Goal: Task Accomplishment & Management: Manage account settings

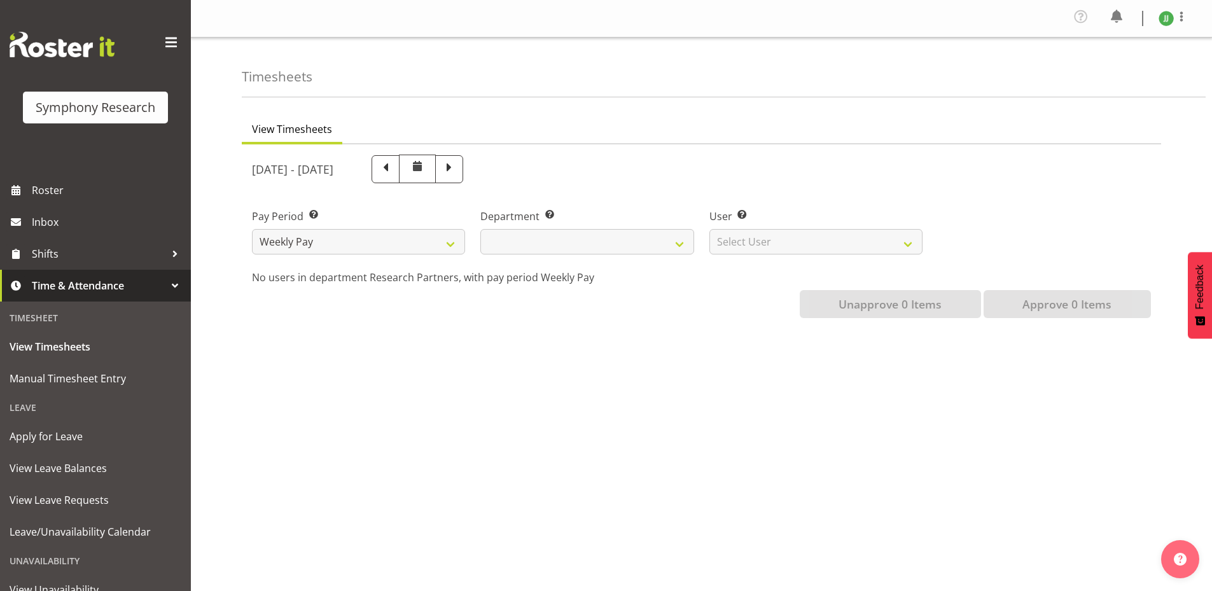
select select
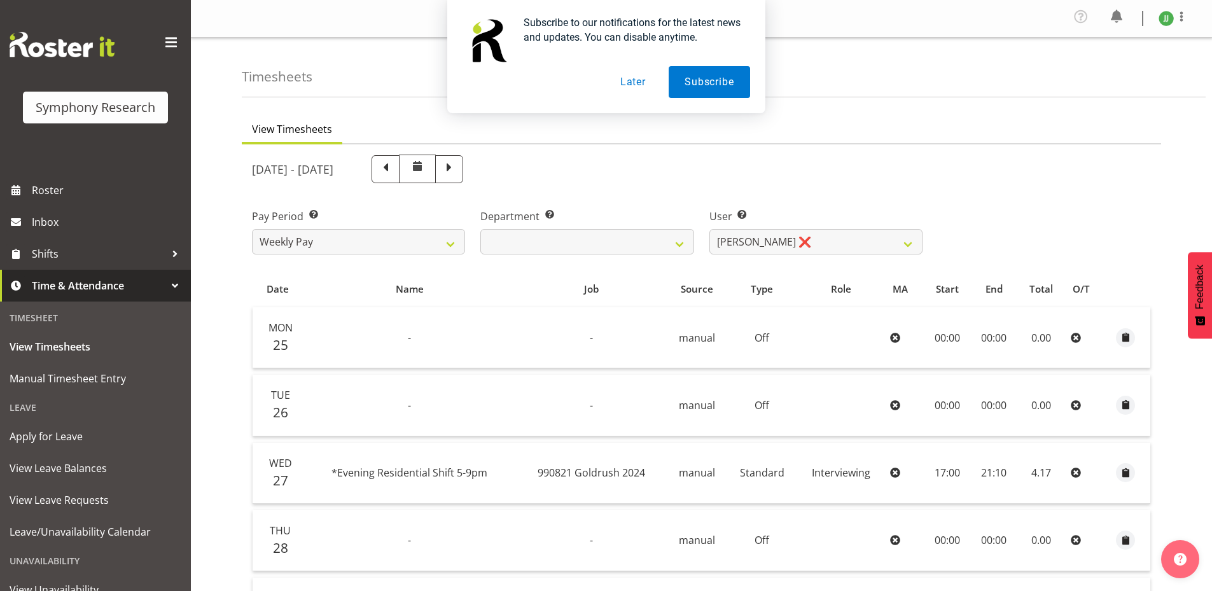
click at [716, 78] on button "Subscribe" at bounding box center [708, 82] width 81 height 32
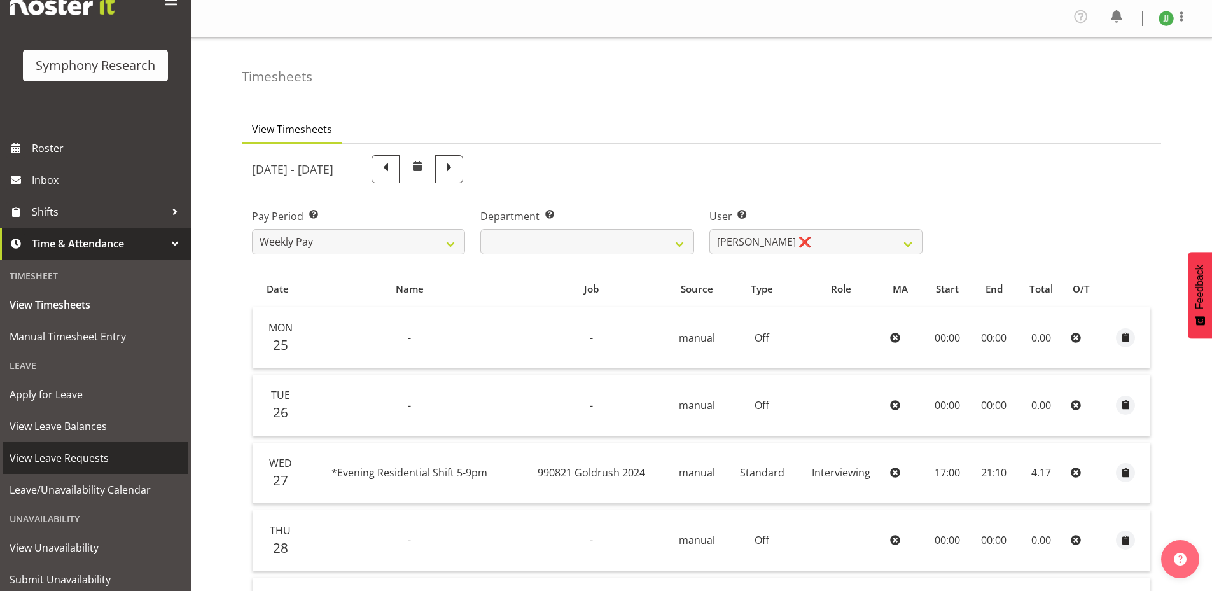
scroll to position [81, 0]
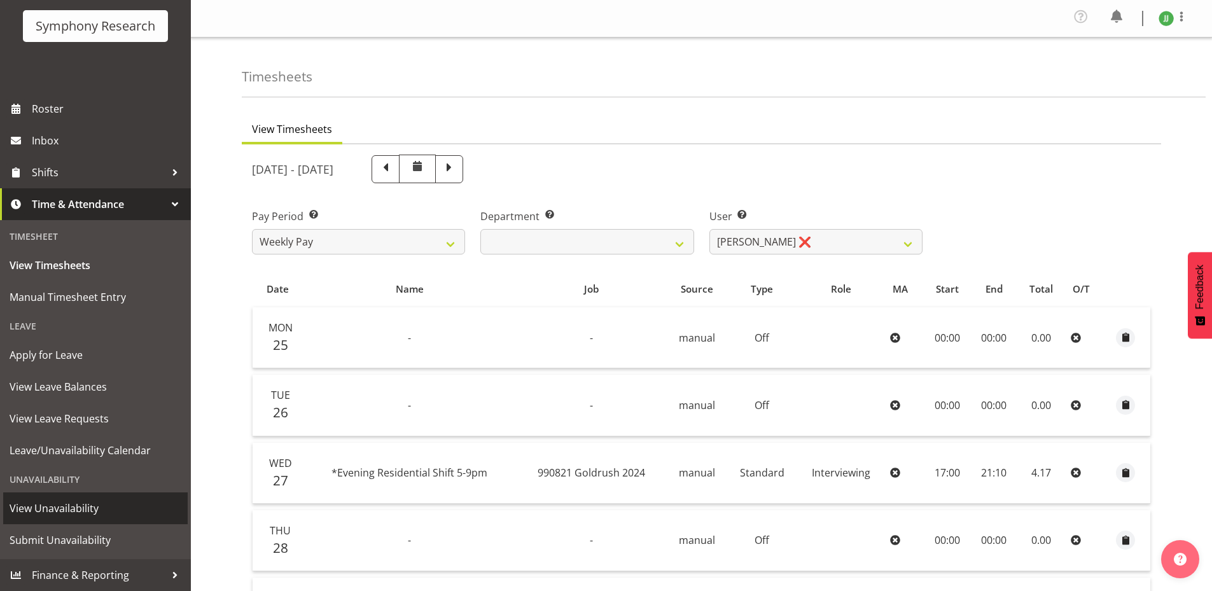
click at [104, 496] on link "View Unavailability" at bounding box center [95, 508] width 184 height 32
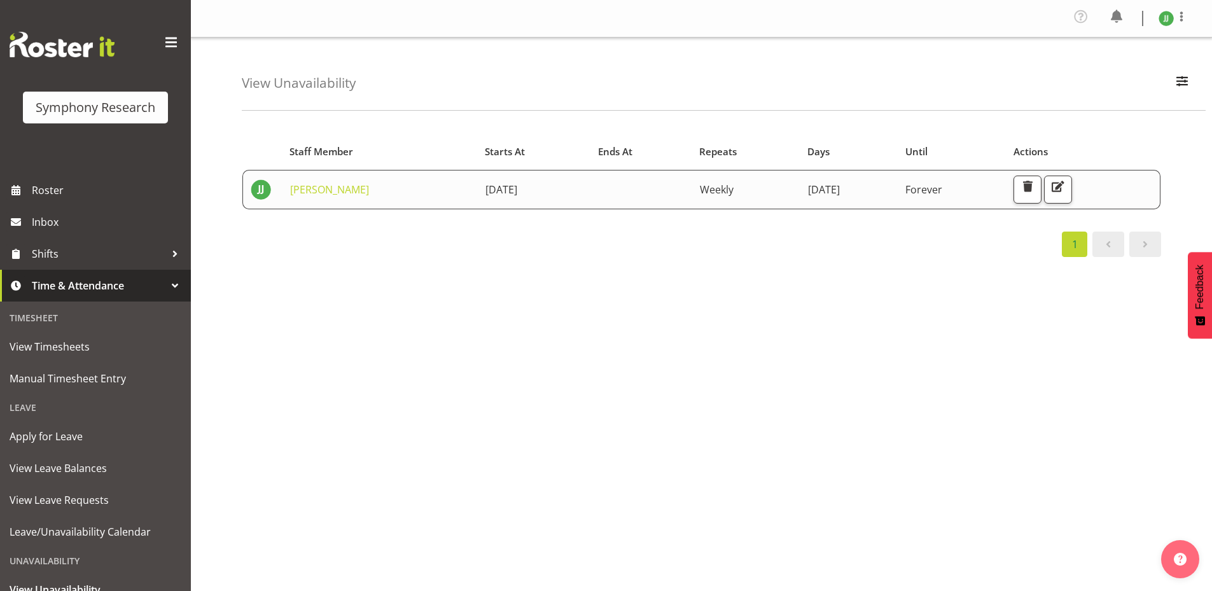
click at [914, 296] on div "Starts At Staff Member Starts At Ends At Repeats Days Until Actions Joshua Joel…" at bounding box center [727, 374] width 970 height 509
drag, startPoint x: 931, startPoint y: 320, endPoint x: 891, endPoint y: 333, distance: 41.4
click at [928, 321] on div "Starts At Staff Member Starts At Ends At Repeats Days Until Actions Joshua Joel…" at bounding box center [727, 374] width 970 height 509
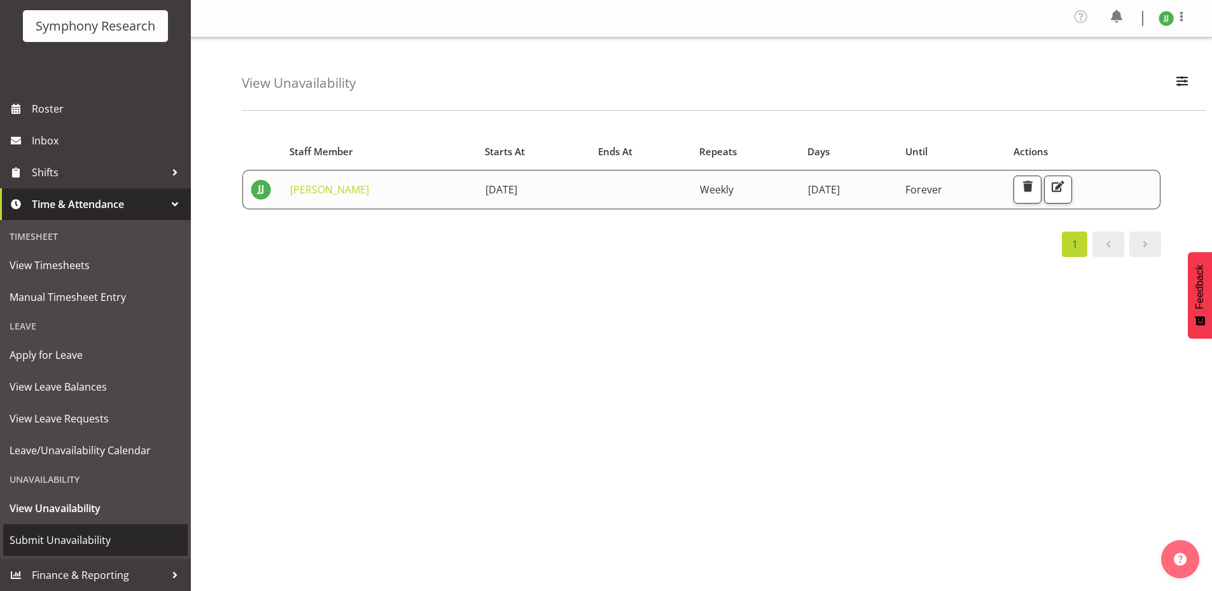
click at [119, 536] on span "Submit Unavailability" at bounding box center [96, 539] width 172 height 19
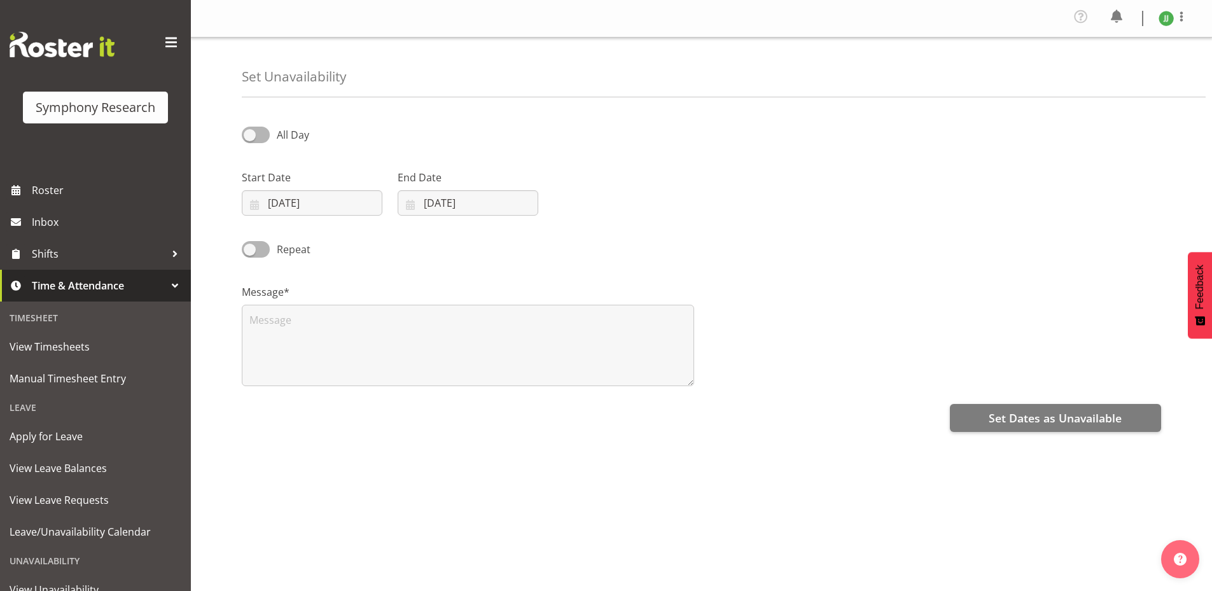
select select "8"
select select "2025"
click at [282, 195] on input "03/09/2025" at bounding box center [312, 202] width 141 height 25
click at [433, 239] on link at bounding box center [420, 239] width 29 height 25
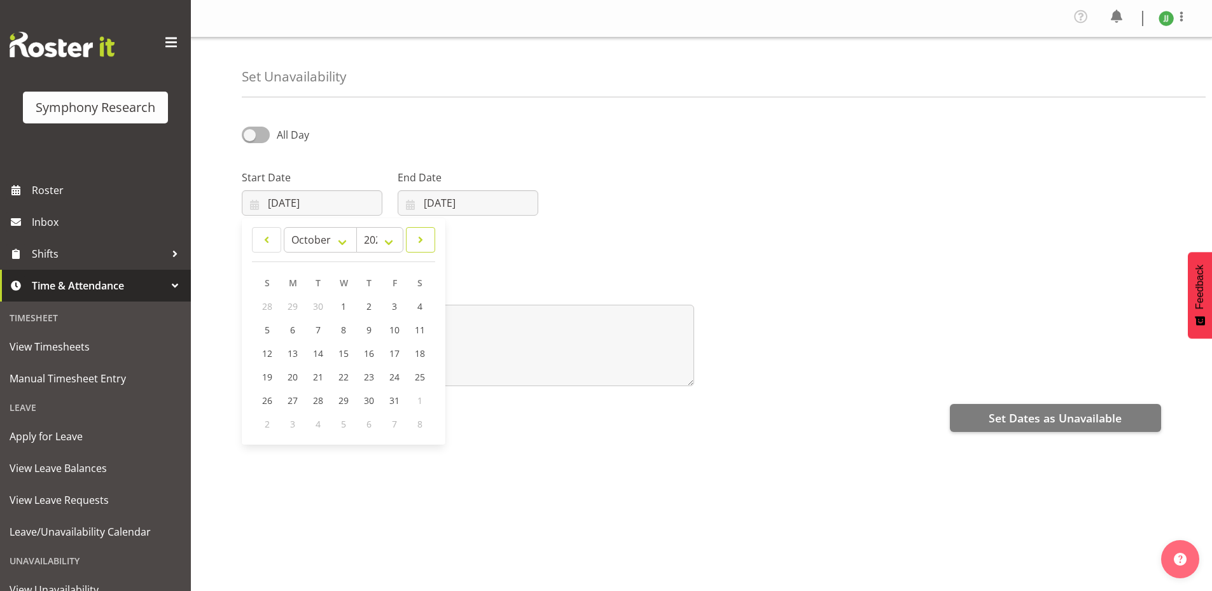
select select "10"
click at [393, 379] on span "21" at bounding box center [394, 377] width 10 height 12
type input "21/11/2025"
click at [445, 196] on input "03/09/2025" at bounding box center [468, 202] width 141 height 25
click at [590, 240] on link at bounding box center [575, 239] width 32 height 25
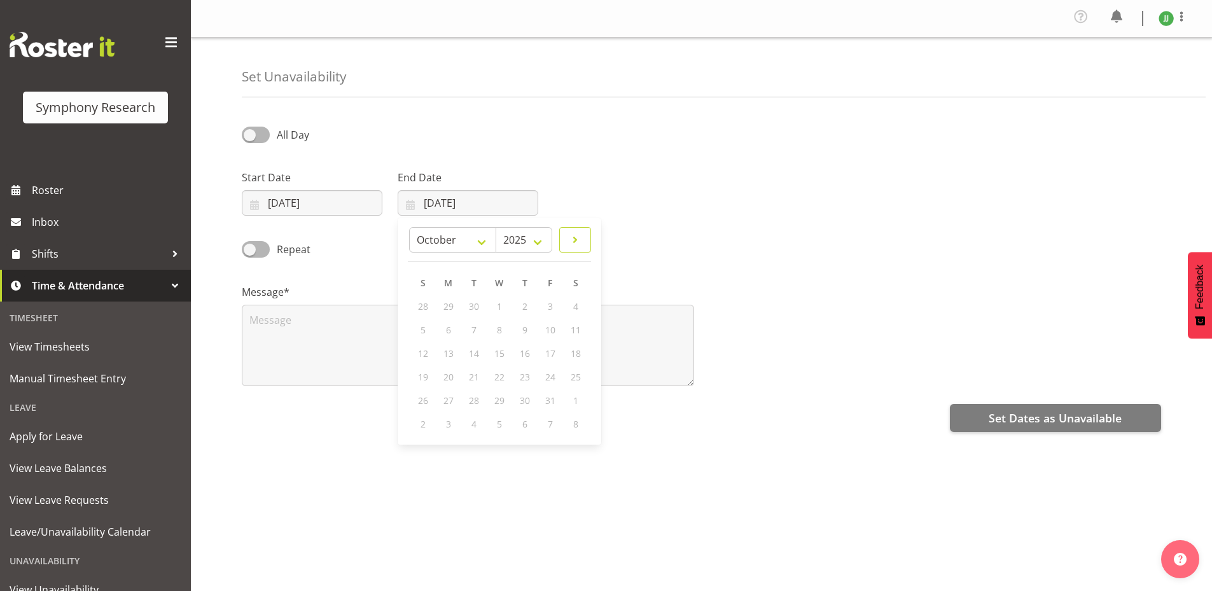
click at [590, 240] on link at bounding box center [575, 239] width 32 height 25
click at [590, 240] on link at bounding box center [576, 239] width 29 height 25
select select "0"
select select "2026"
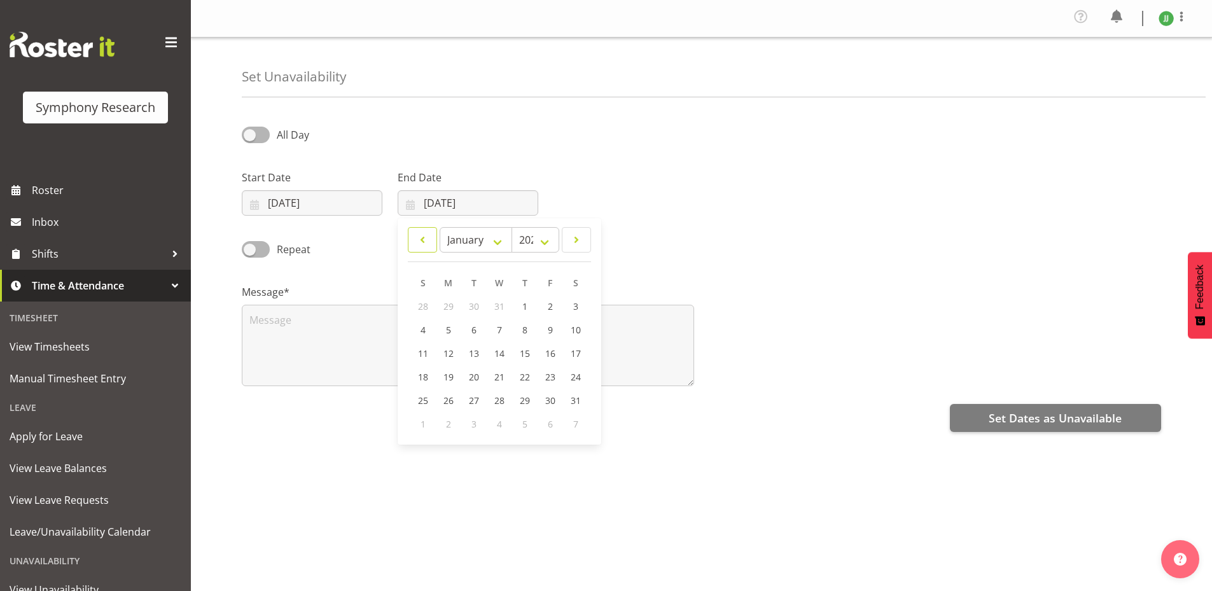
click at [414, 240] on link at bounding box center [422, 239] width 29 height 25
select select "11"
select select "2025"
click at [414, 240] on link at bounding box center [422, 239] width 29 height 25
select select "10"
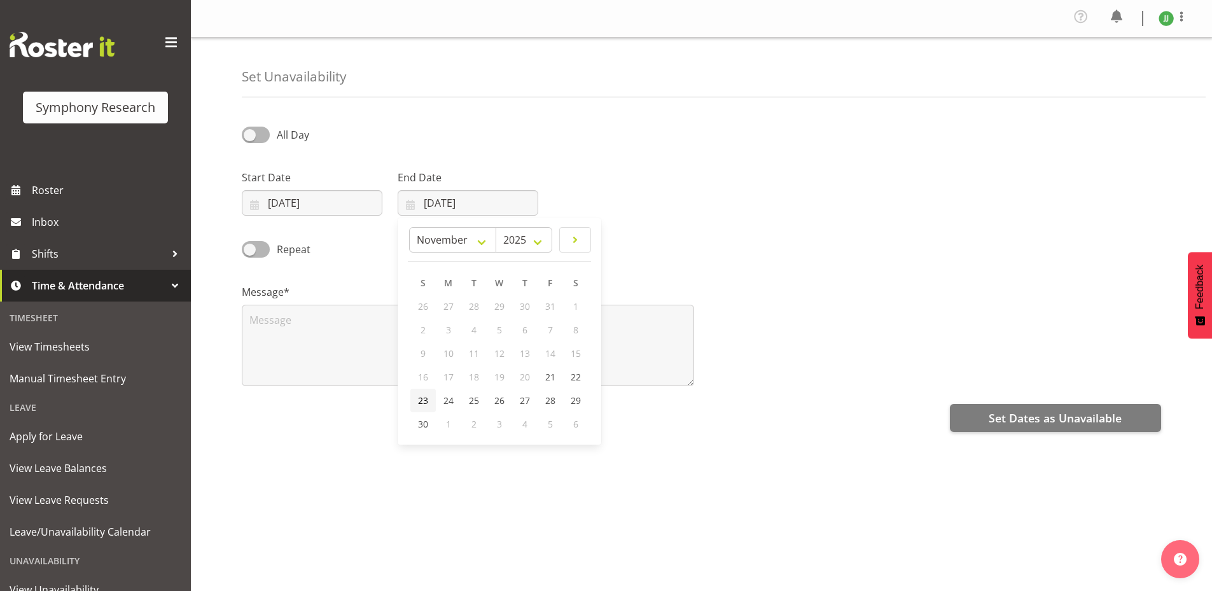
click at [418, 398] on span "23" at bounding box center [423, 400] width 10 height 12
type input "23/11/2025"
drag, startPoint x: 261, startPoint y: 74, endPoint x: 312, endPoint y: 72, distance: 51.6
click at [312, 72] on h4 "Set Unavailability" at bounding box center [294, 76] width 104 height 15
click at [327, 74] on h4 "Set Unavailability" at bounding box center [294, 76] width 104 height 15
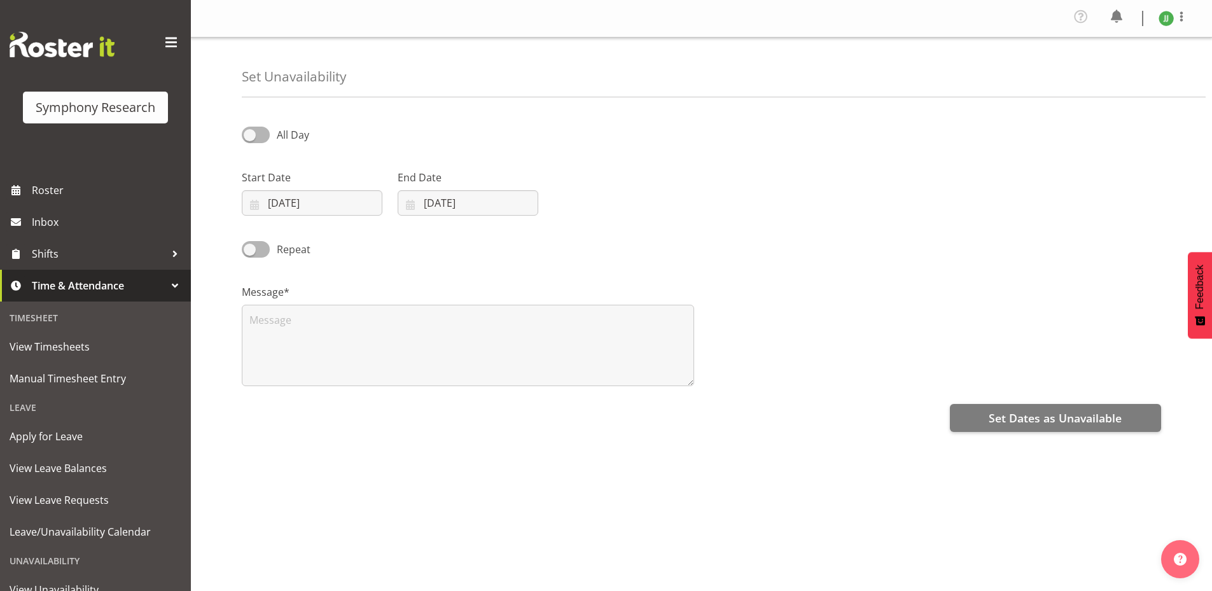
click at [278, 79] on h4 "Set Unavailability" at bounding box center [294, 76] width 104 height 15
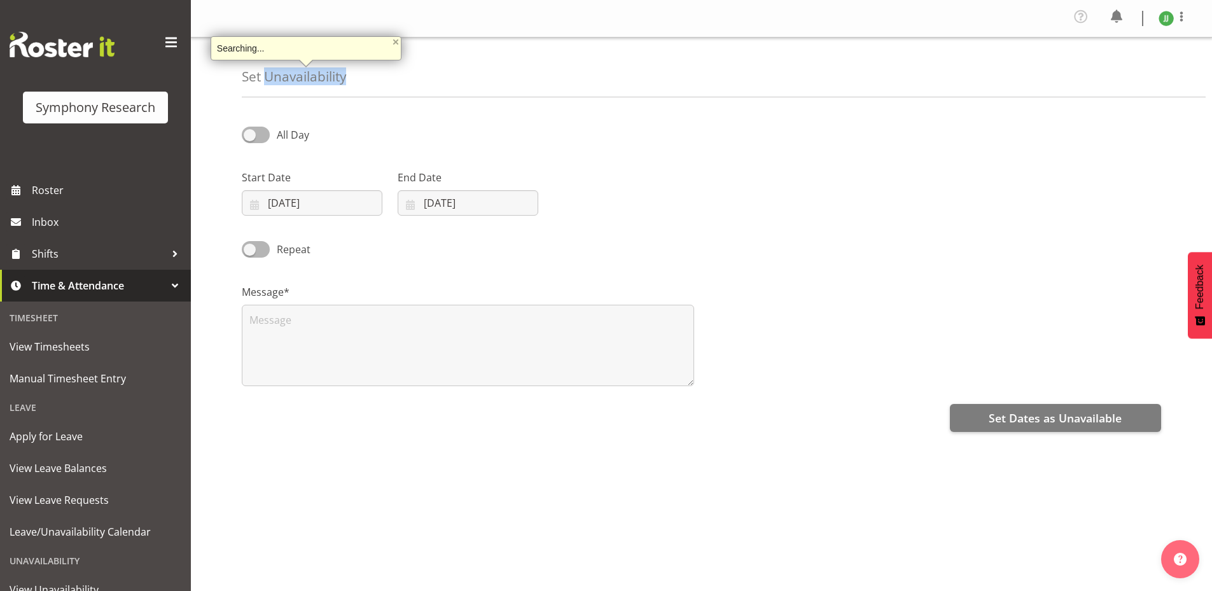
click at [275, 79] on h4 "Set Unavailability" at bounding box center [294, 76] width 104 height 15
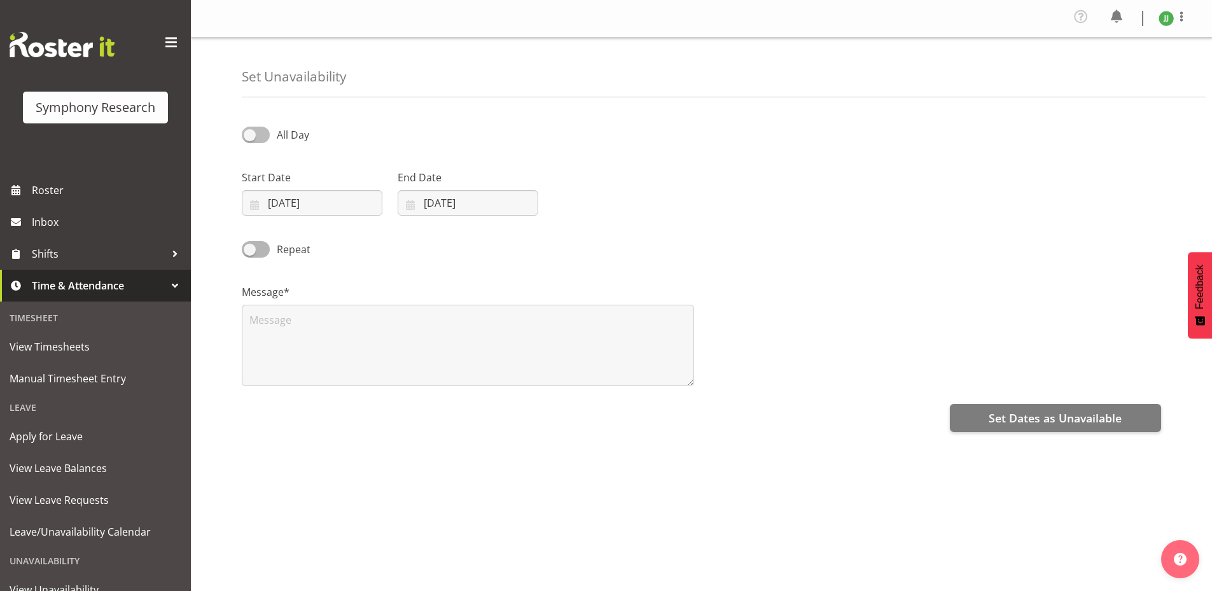
click at [268, 136] on span at bounding box center [256, 135] width 28 height 16
click at [250, 136] on input "All Day" at bounding box center [246, 134] width 8 height 8
click at [258, 139] on span at bounding box center [256, 135] width 28 height 16
click at [250, 139] on input "Part Day" at bounding box center [246, 134] width 8 height 8
checkbox input "false"
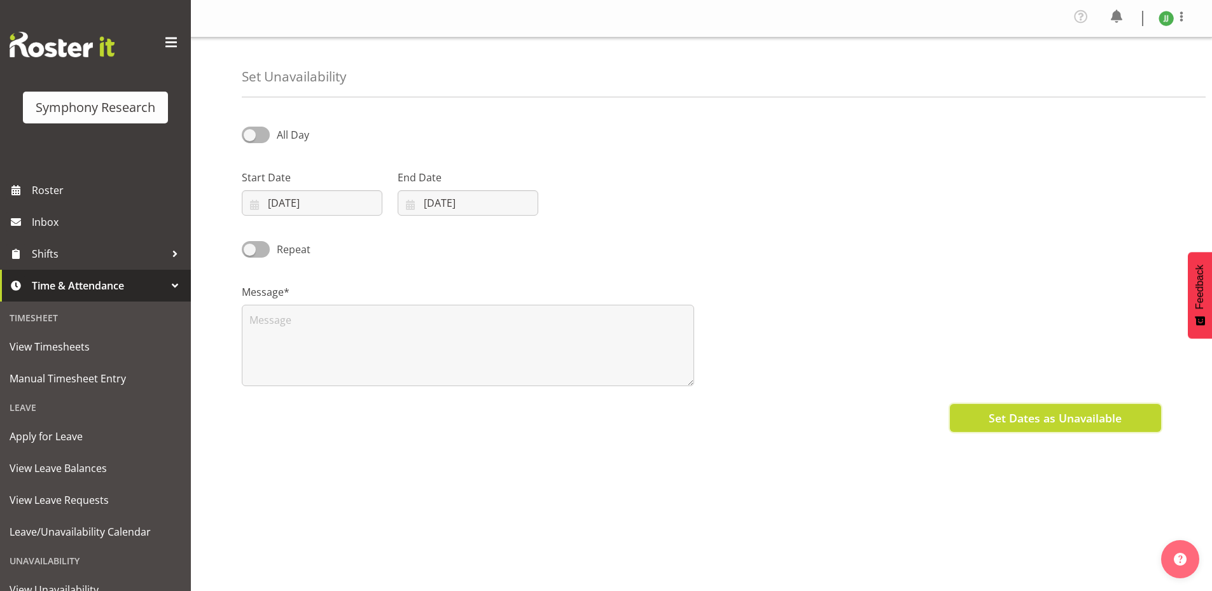
click at [1045, 419] on span "Set Dates as Unavailable" at bounding box center [1054, 418] width 133 height 17
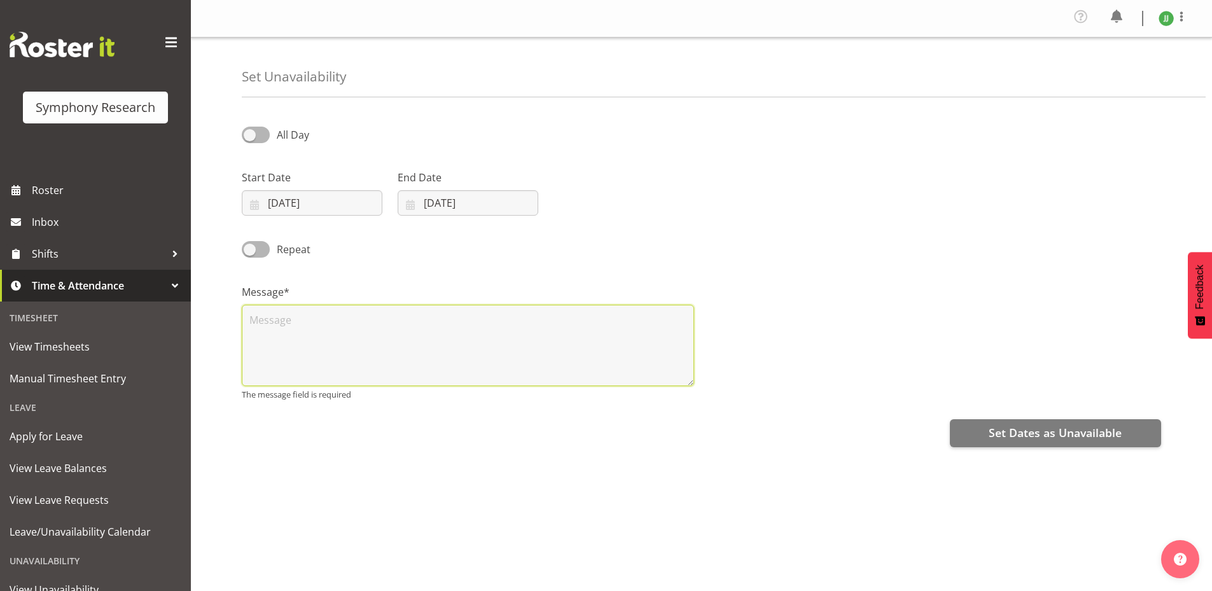
click at [498, 339] on textarea at bounding box center [468, 345] width 452 height 81
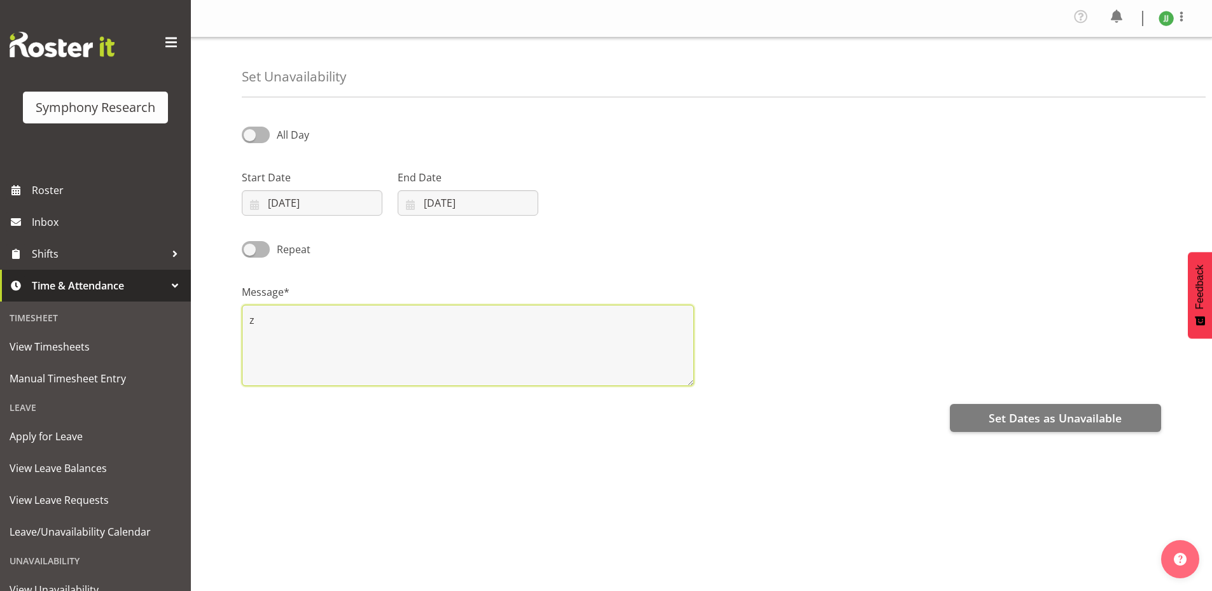
type textarea "z"
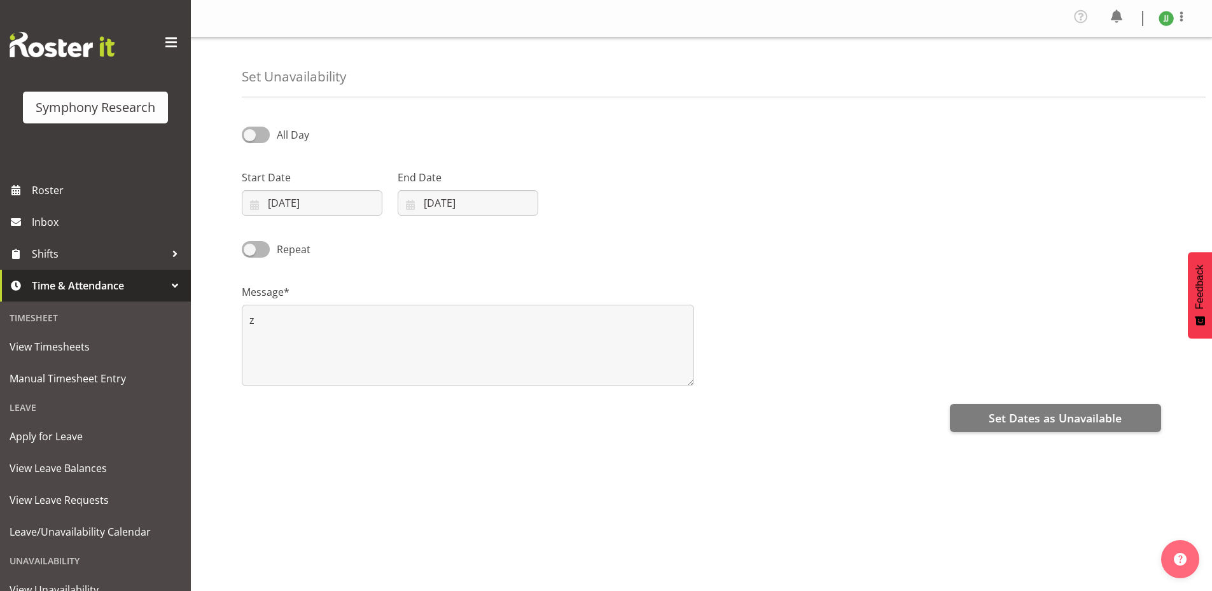
click at [1080, 436] on div "All Day Start Date 21/11/2025 January February March April May June July August…" at bounding box center [727, 361] width 970 height 509
click at [1090, 415] on span "Set Dates as Unavailable" at bounding box center [1054, 418] width 133 height 17
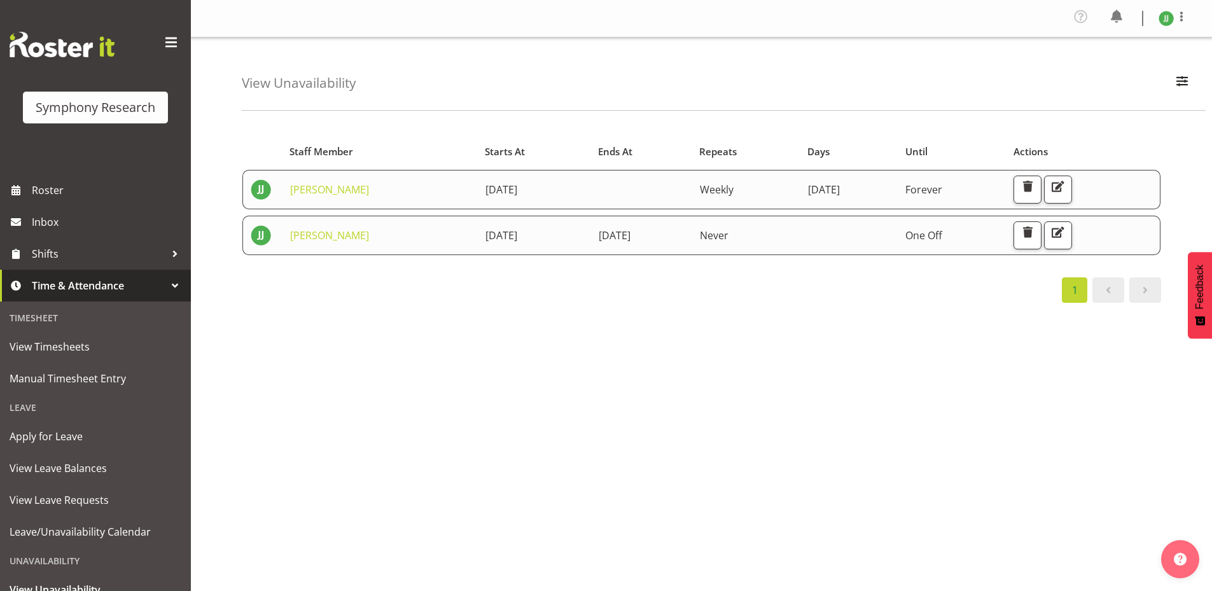
click at [521, 452] on div "Starts At Staff Member Starts At Ends At Repeats Days Until Actions Joshua Joel…" at bounding box center [727, 374] width 970 height 509
click at [80, 452] on link "View Leave Balances" at bounding box center [95, 468] width 184 height 32
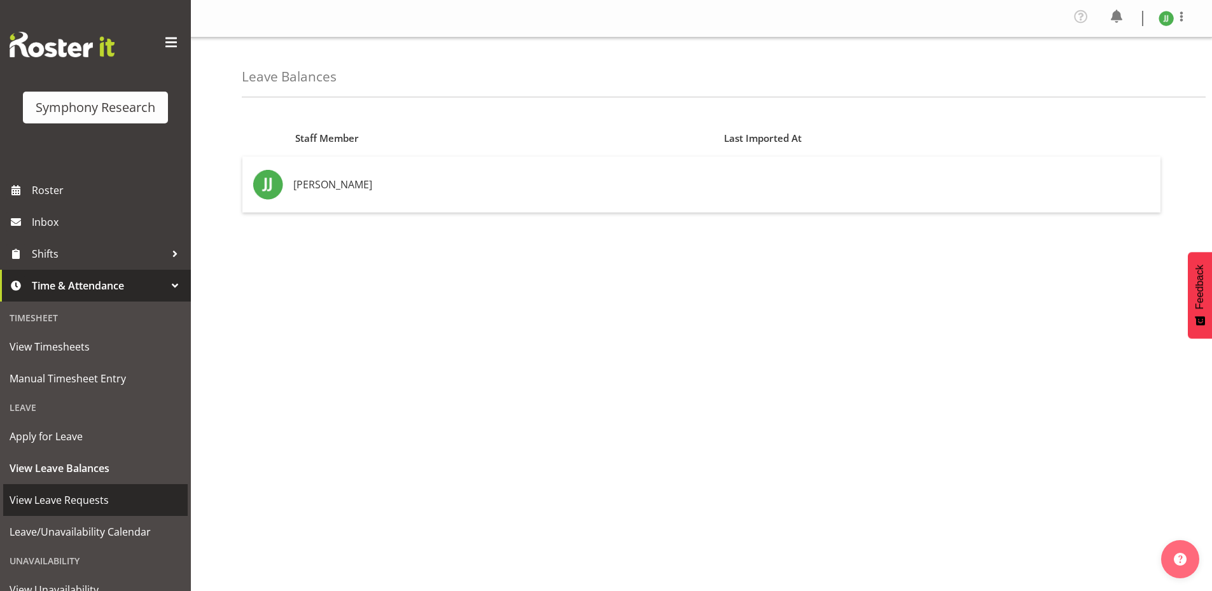
click at [88, 501] on span "View Leave Requests" at bounding box center [96, 499] width 172 height 19
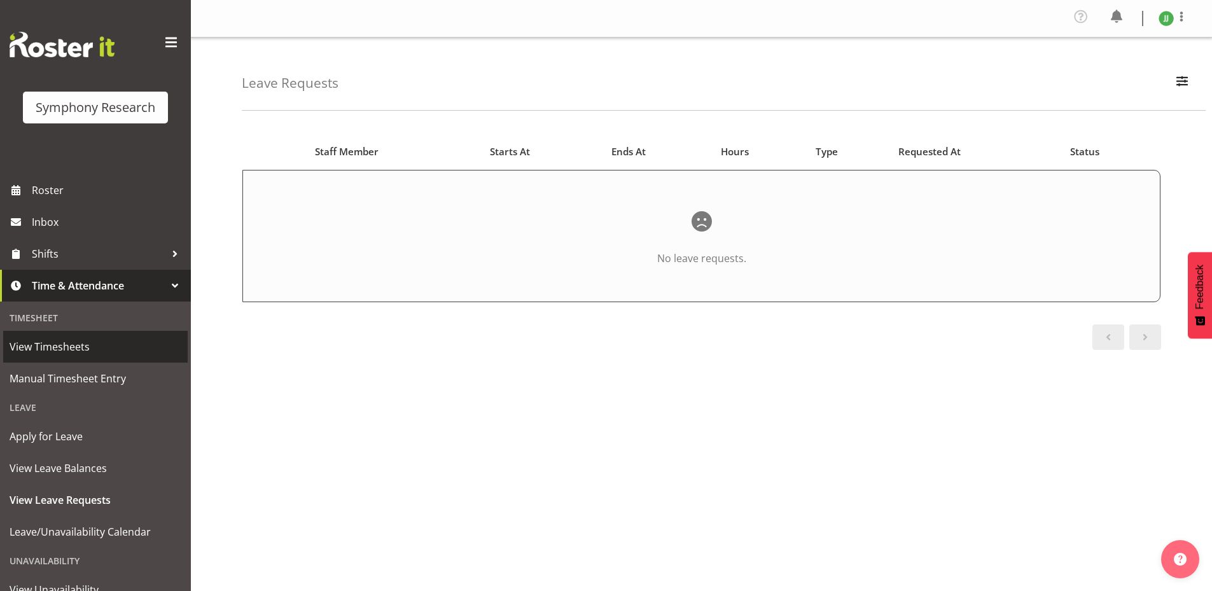
click at [74, 339] on span "View Timesheets" at bounding box center [96, 346] width 172 height 19
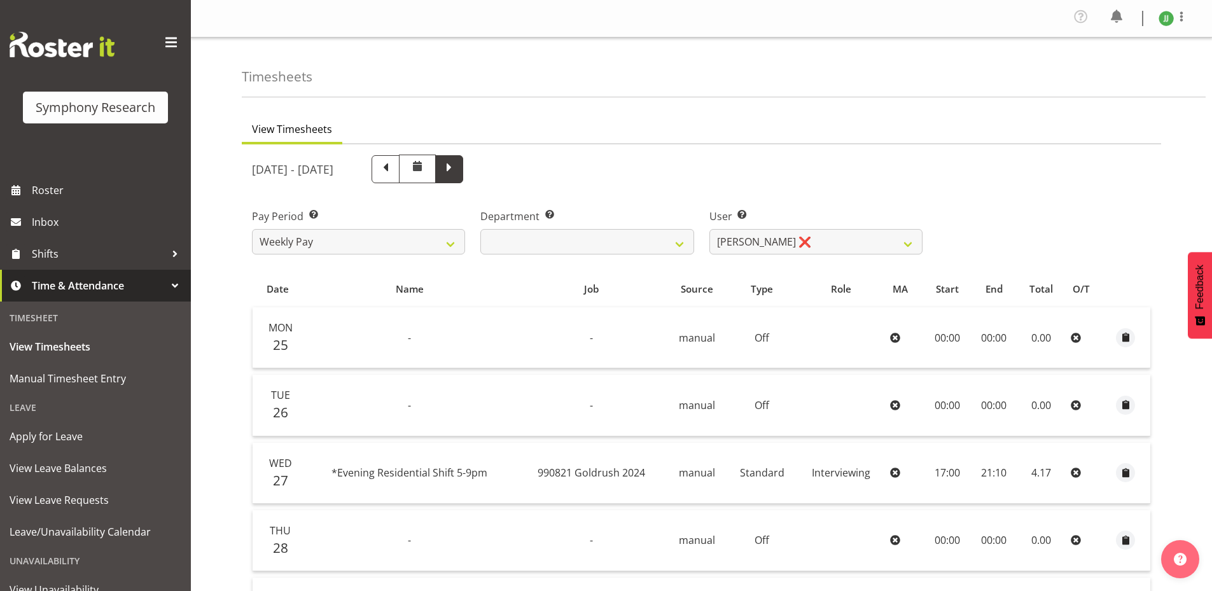
click at [463, 156] on span at bounding box center [449, 169] width 28 height 28
select select
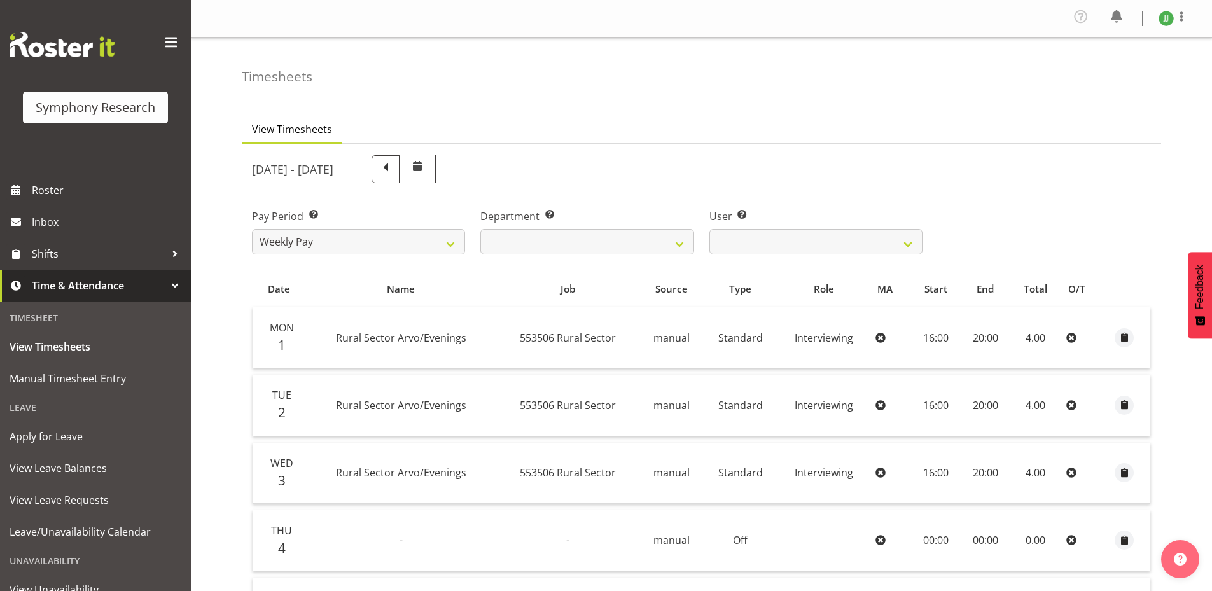
drag, startPoint x: 614, startPoint y: 165, endPoint x: 602, endPoint y: 167, distance: 12.2
click at [615, 165] on div "[DATE] - [DATE]" at bounding box center [587, 169] width 670 height 29
click at [394, 168] on span at bounding box center [385, 168] width 17 height 17
select select
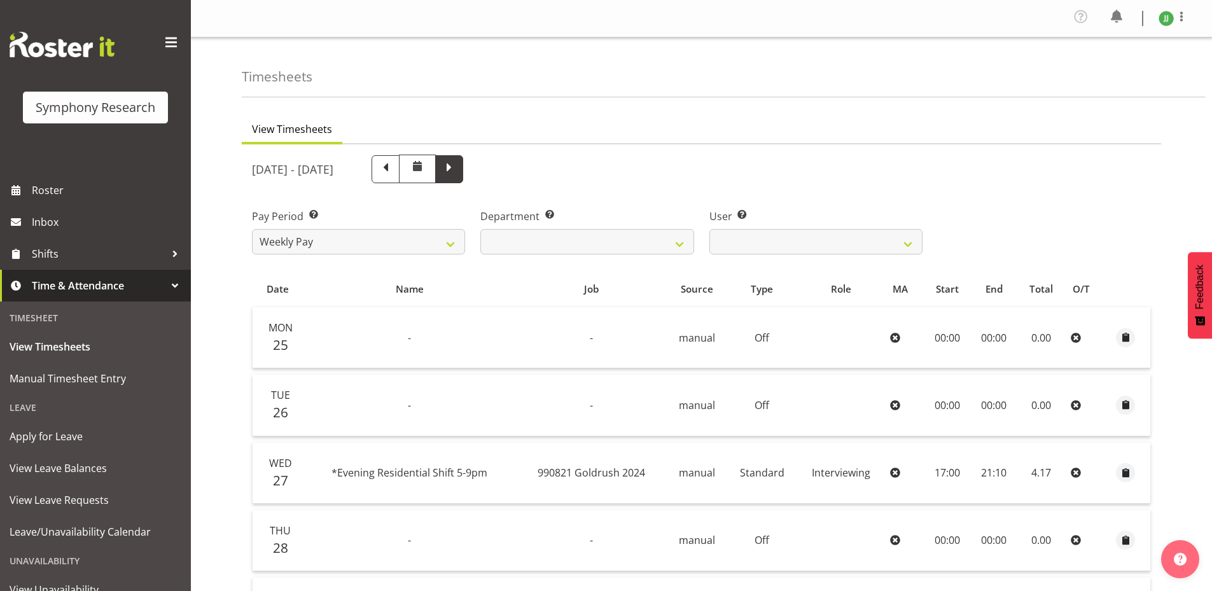
click at [463, 170] on span at bounding box center [449, 169] width 28 height 28
select select
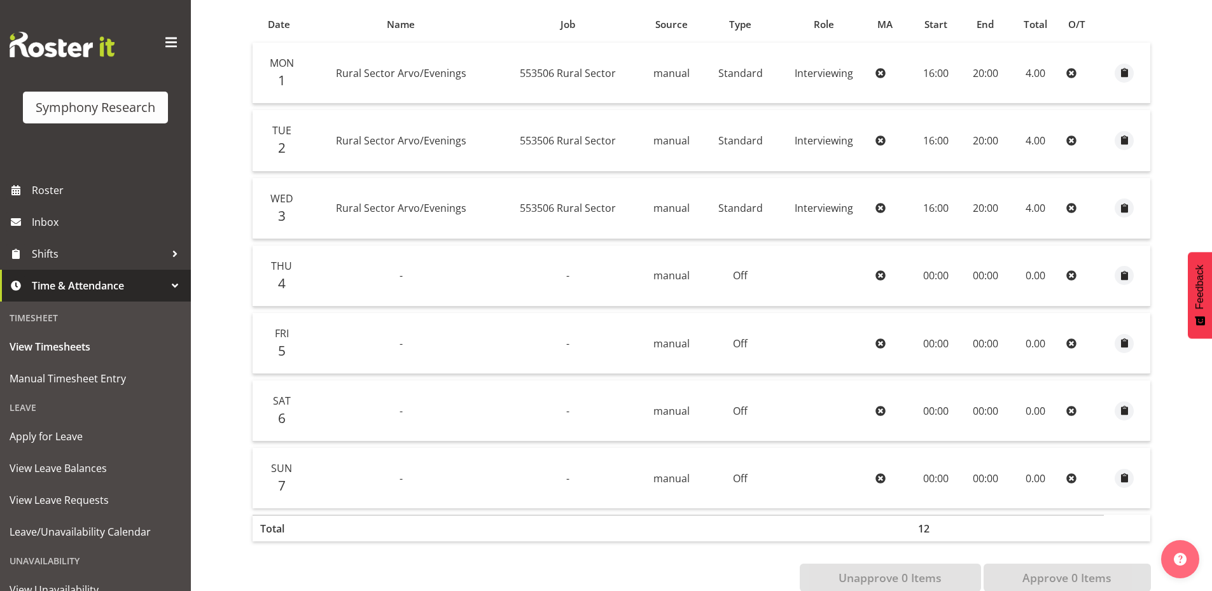
scroll to position [294, 0]
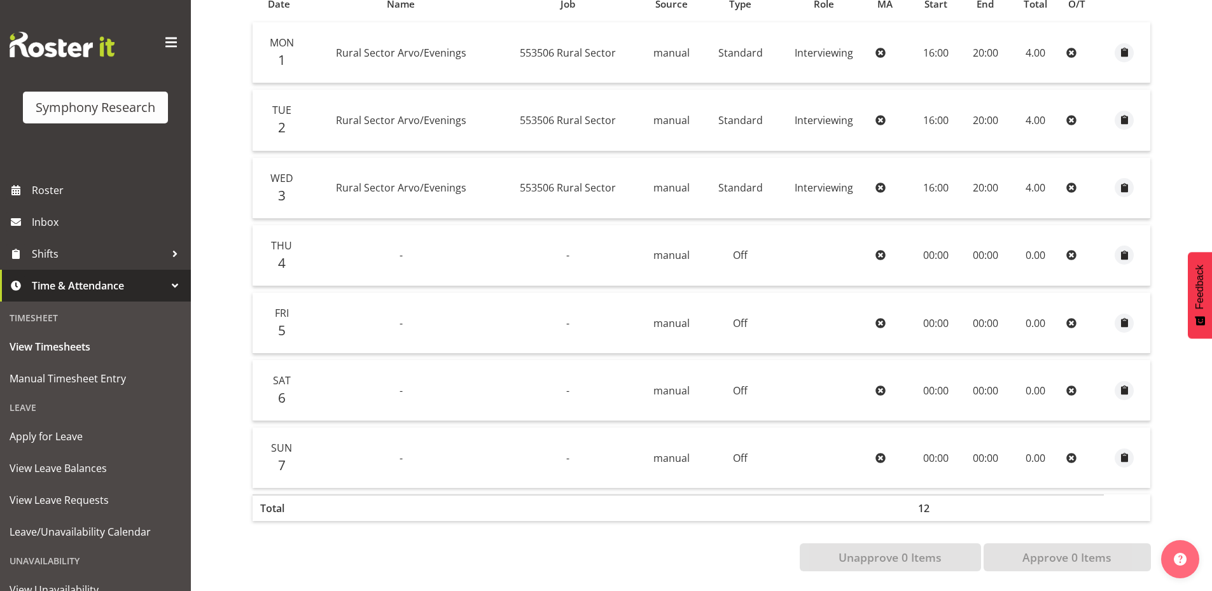
click at [767, 427] on td "Off" at bounding box center [740, 457] width 74 height 60
click at [773, 398] on td "Off" at bounding box center [740, 390] width 74 height 61
click at [580, 237] on td "-" at bounding box center [568, 255] width 144 height 61
drag, startPoint x: 557, startPoint y: 249, endPoint x: 594, endPoint y: 242, distance: 38.3
click at [594, 242] on td "-" at bounding box center [568, 255] width 144 height 61
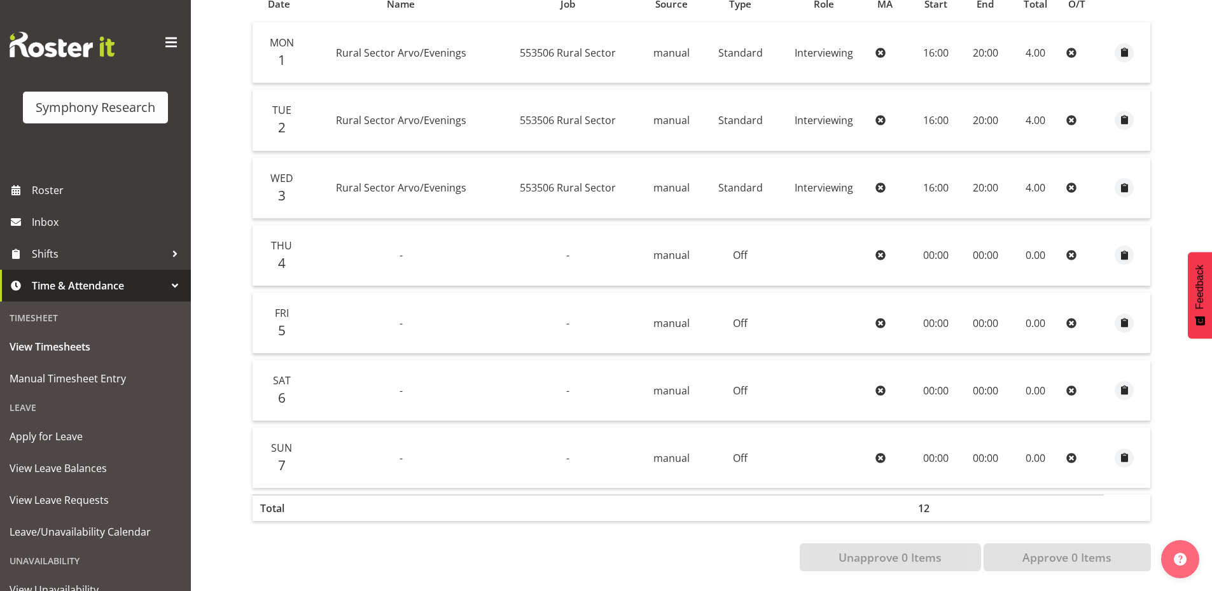
click at [593, 242] on td "-" at bounding box center [568, 255] width 144 height 61
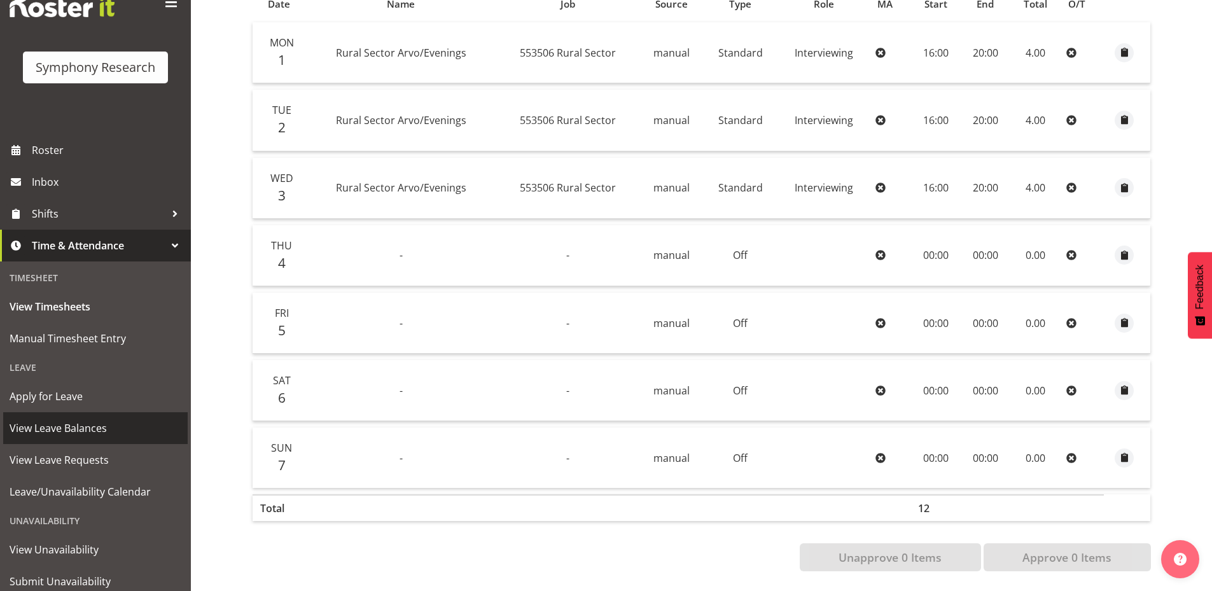
scroll to position [81, 0]
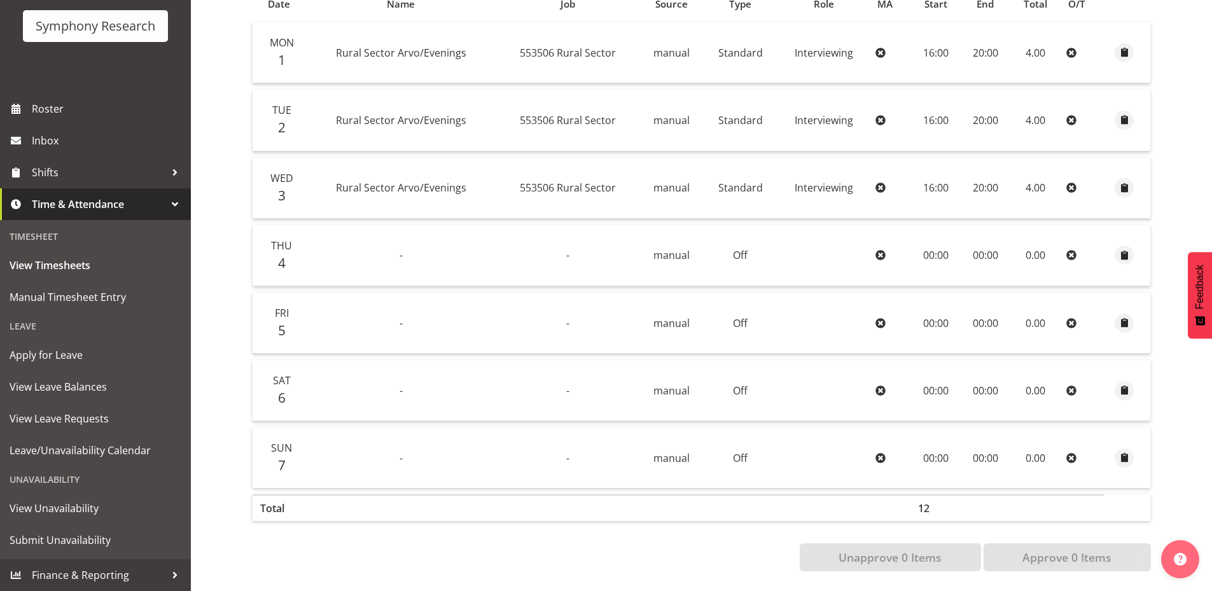
click at [416, 560] on div "Unapprove 0 Items Approve 0 Items" at bounding box center [701, 557] width 899 height 28
drag, startPoint x: 273, startPoint y: 504, endPoint x: 307, endPoint y: 502, distance: 33.8
click at [307, 502] on tr "Total 12" at bounding box center [701, 507] width 897 height 27
click at [307, 502] on th at bounding box center [401, 507] width 190 height 27
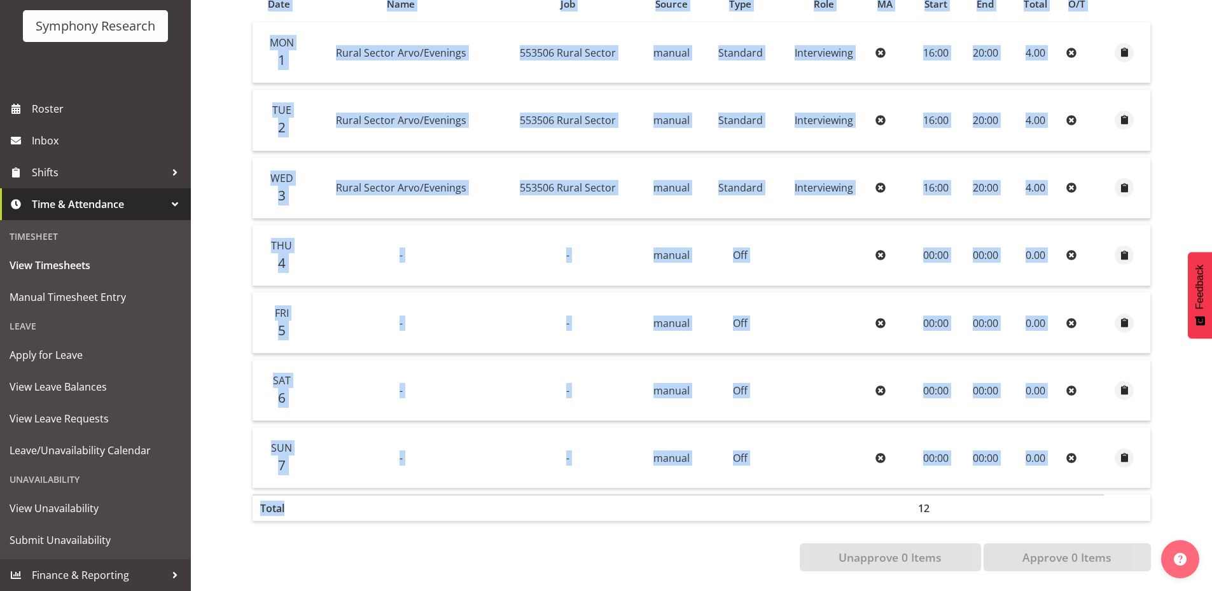
drag, startPoint x: 301, startPoint y: 500, endPoint x: 244, endPoint y: 502, distance: 57.9
click at [244, 502] on section "[DATE] - [DATE] Pay Period Select which pay period you would like to view. Week…" at bounding box center [701, 220] width 919 height 722
click at [290, 504] on th "Total" at bounding box center [279, 507] width 53 height 27
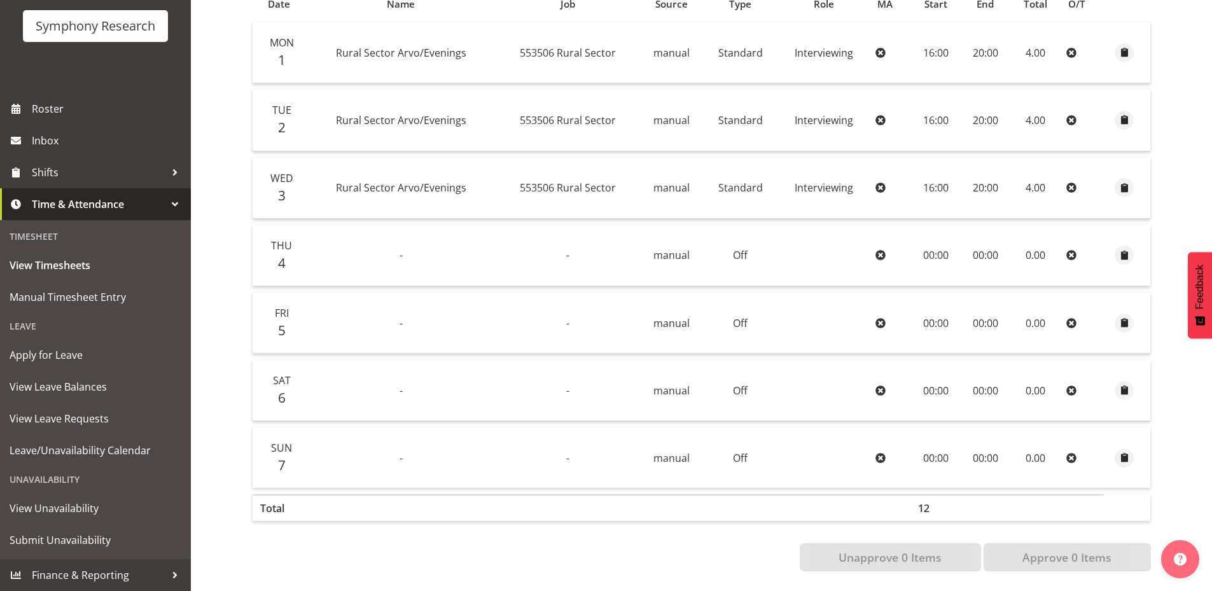
click at [276, 497] on th "Total" at bounding box center [279, 507] width 53 height 27
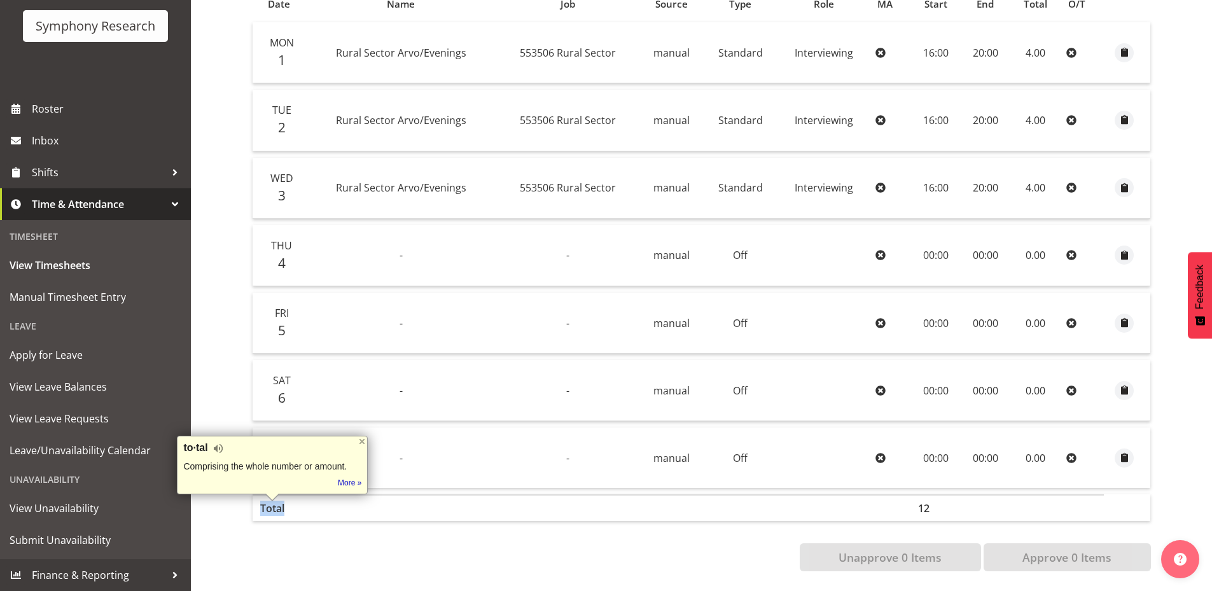
click at [301, 497] on th "Total" at bounding box center [279, 507] width 53 height 27
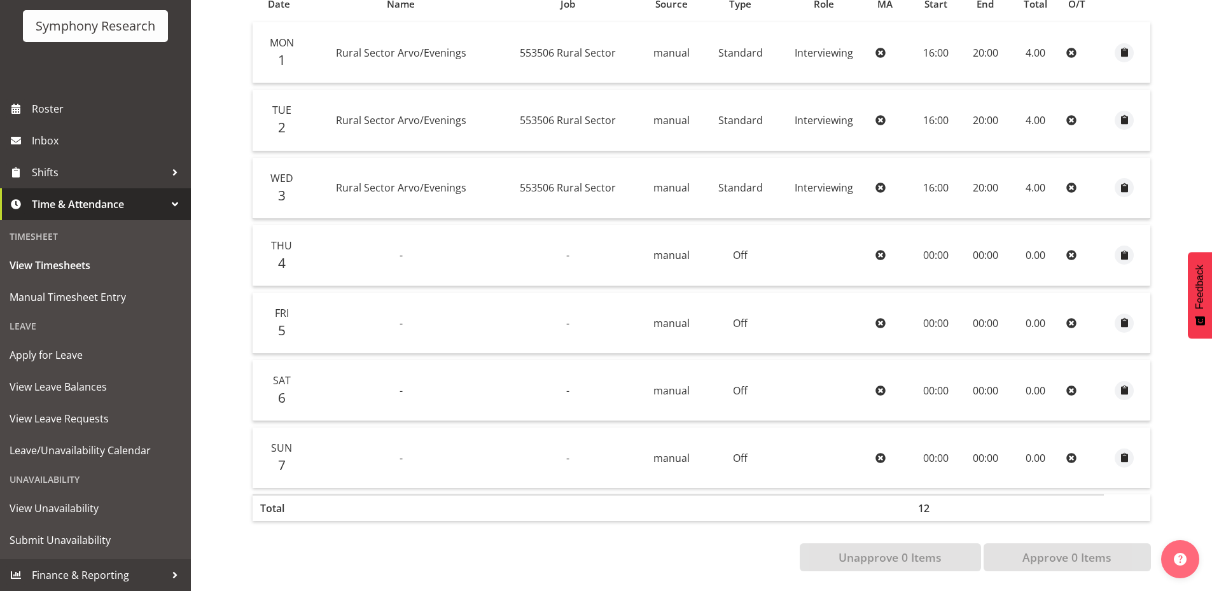
click at [327, 565] on section "[DATE] - [DATE] Pay Period Select which pay period you would like to view. Week…" at bounding box center [701, 220] width 919 height 722
click at [256, 494] on th "Total" at bounding box center [279, 507] width 53 height 27
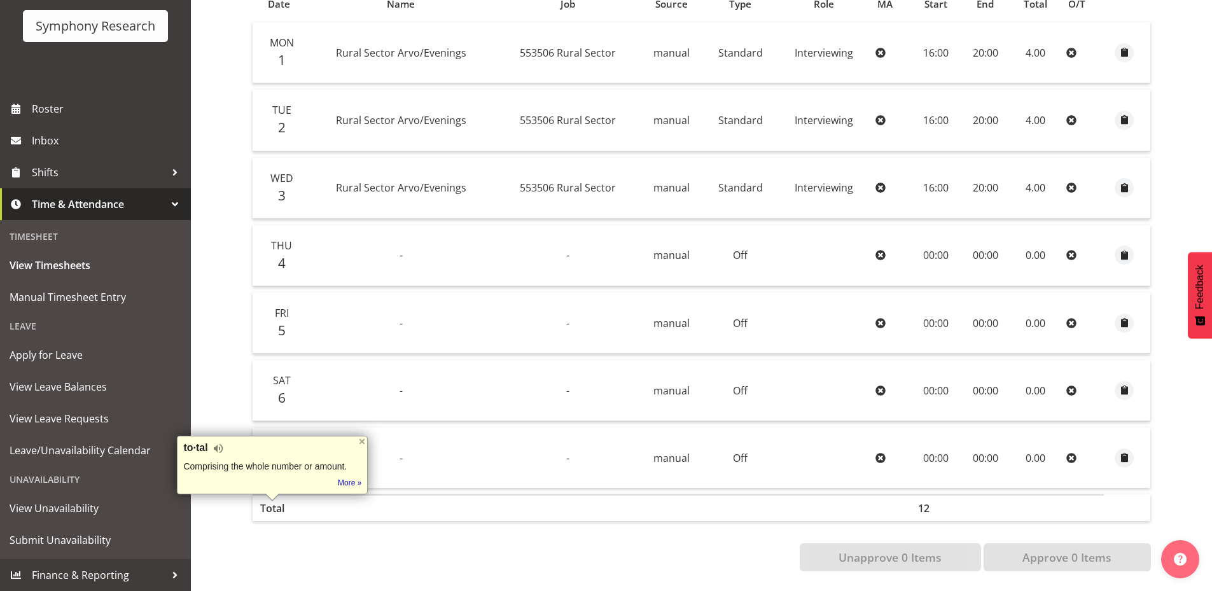
click at [335, 461] on div "Comprising the whole number or amount." at bounding box center [272, 466] width 178 height 11
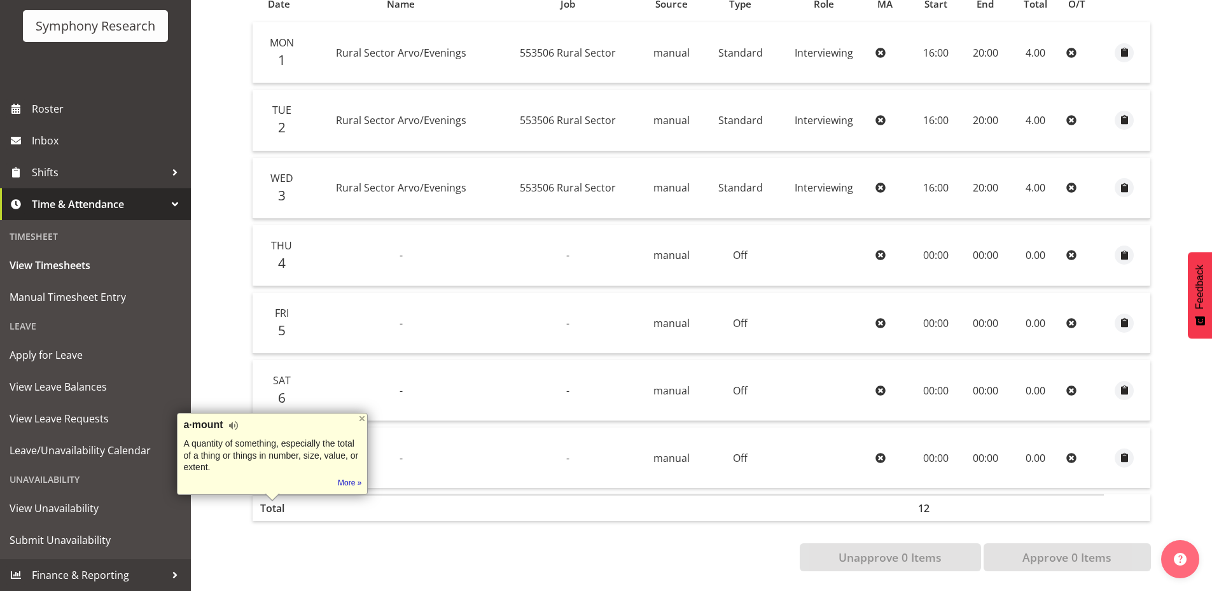
click at [340, 543] on div "Unapprove 0 Items Approve 0 Items" at bounding box center [701, 557] width 899 height 28
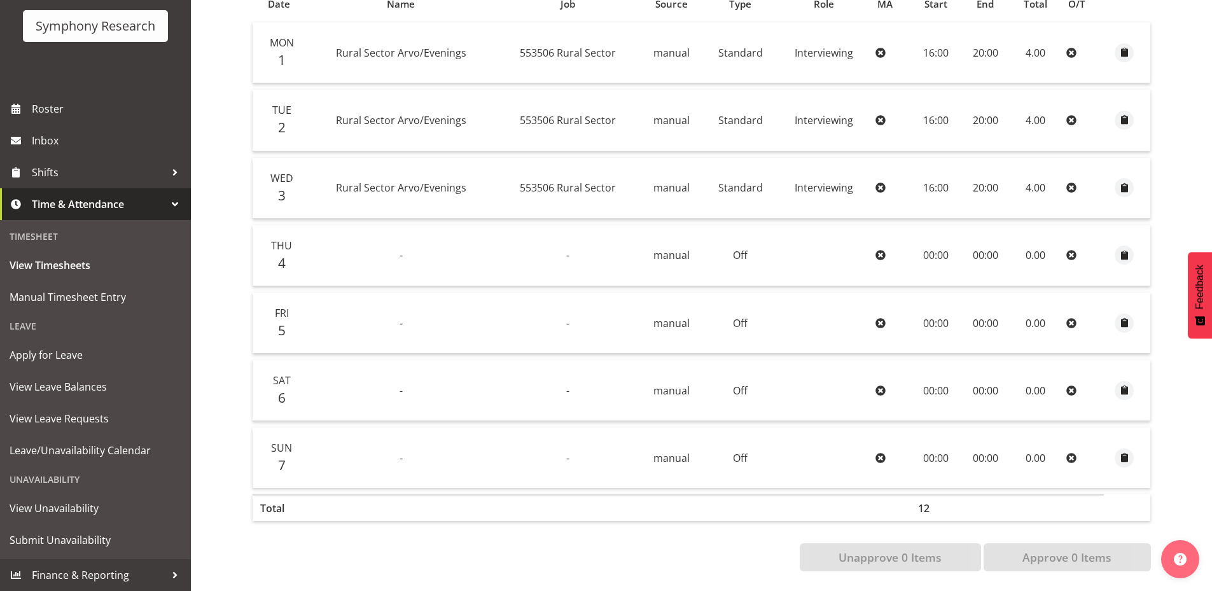
click at [340, 543] on div "Unapprove 0 Items Approve 0 Items" at bounding box center [701, 557] width 899 height 28
